Goal: Check status: Check status

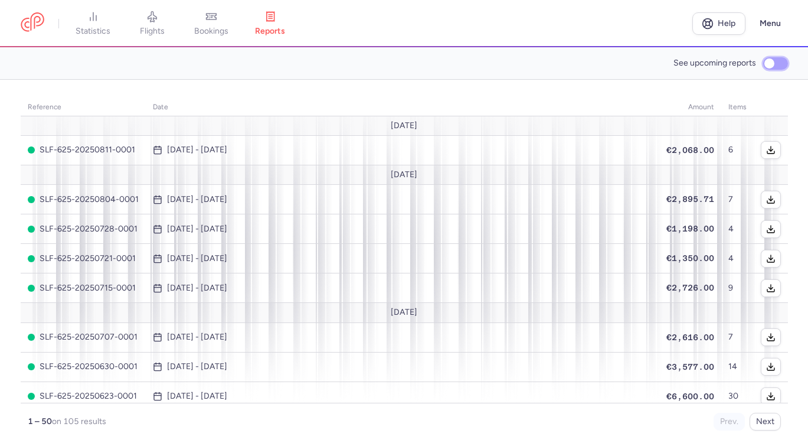
click at [781, 61] on input "See upcoming reports" at bounding box center [775, 63] width 25 height 12
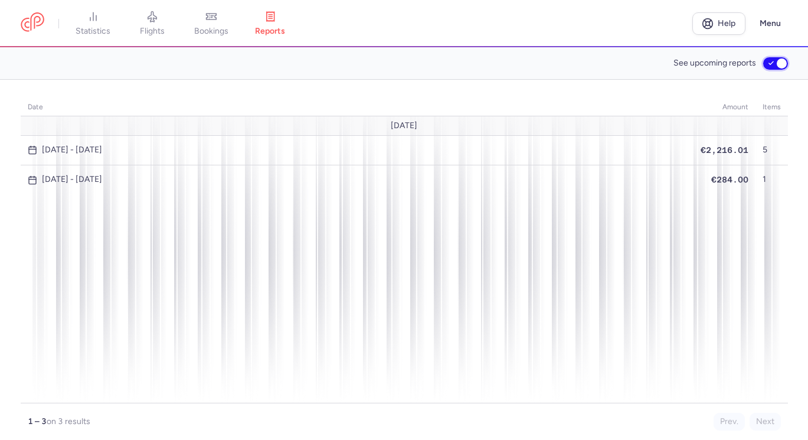
click at [775, 64] on input "See upcoming reports" at bounding box center [775, 63] width 25 height 12
checkbox input "false"
